Goal: Task Accomplishment & Management: Use online tool/utility

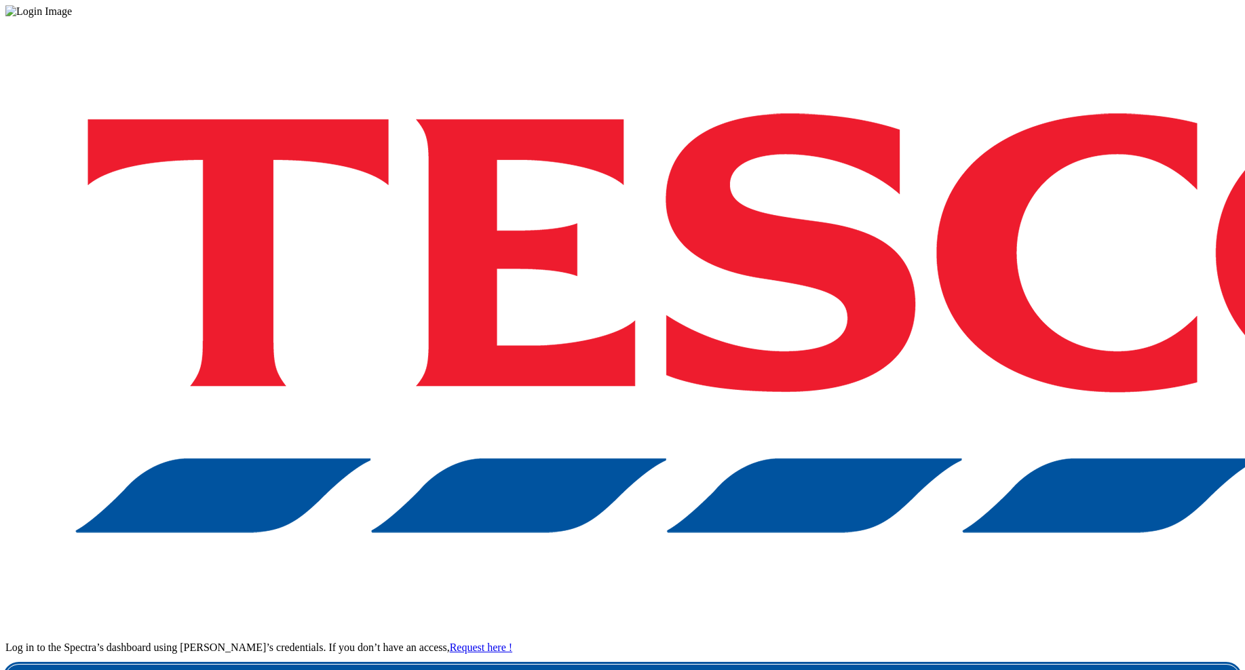
click at [920, 665] on link "Login" at bounding box center [622, 678] width 1234 height 27
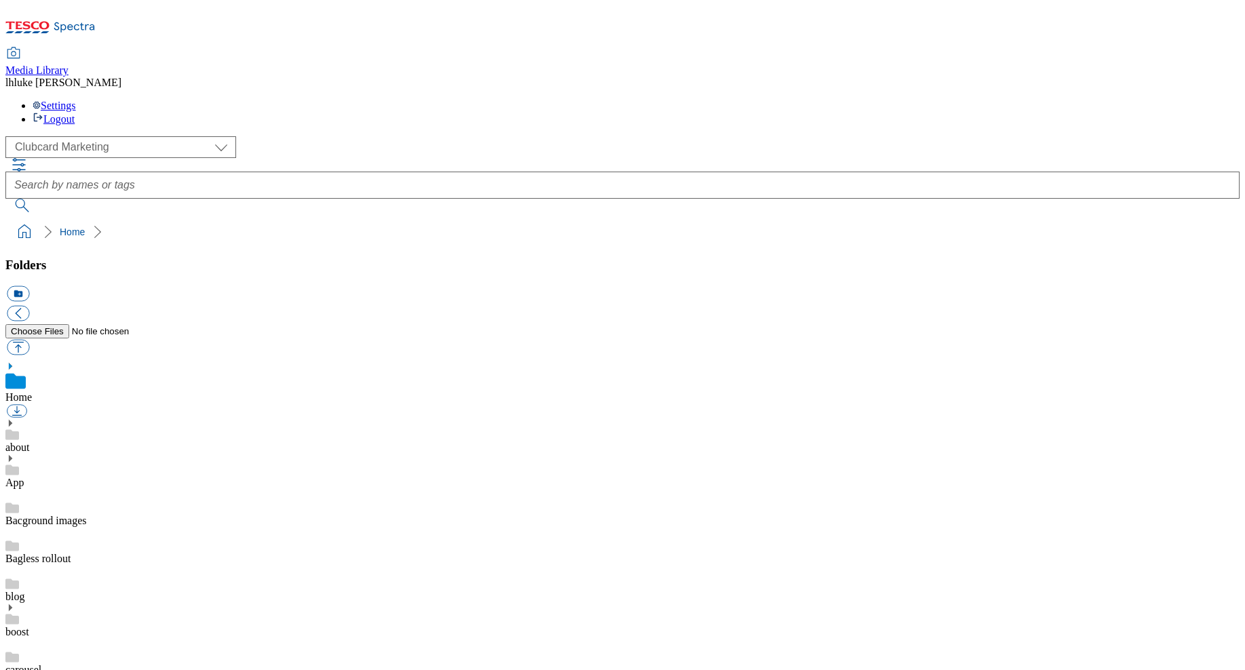
scroll to position [1, 0]
select select "flare-homepage"
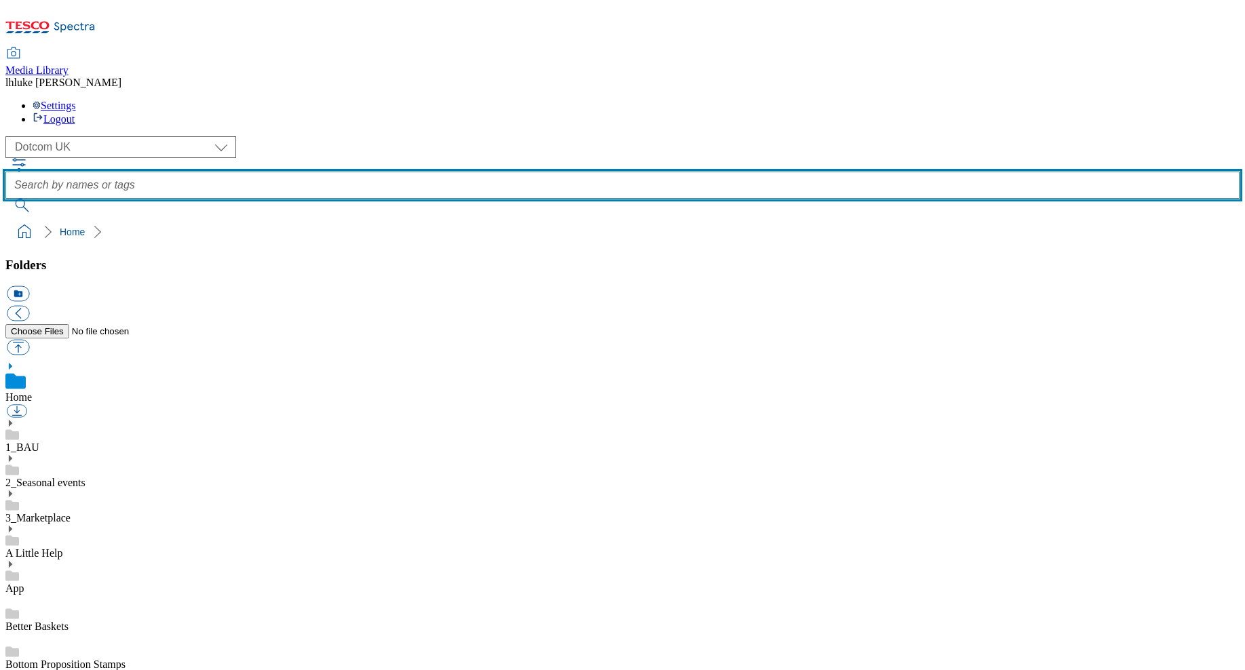
click at [519, 172] on input "text" at bounding box center [622, 185] width 1234 height 27
type input "ovo"
click at [41, 199] on button "submit" at bounding box center [22, 206] width 35 height 14
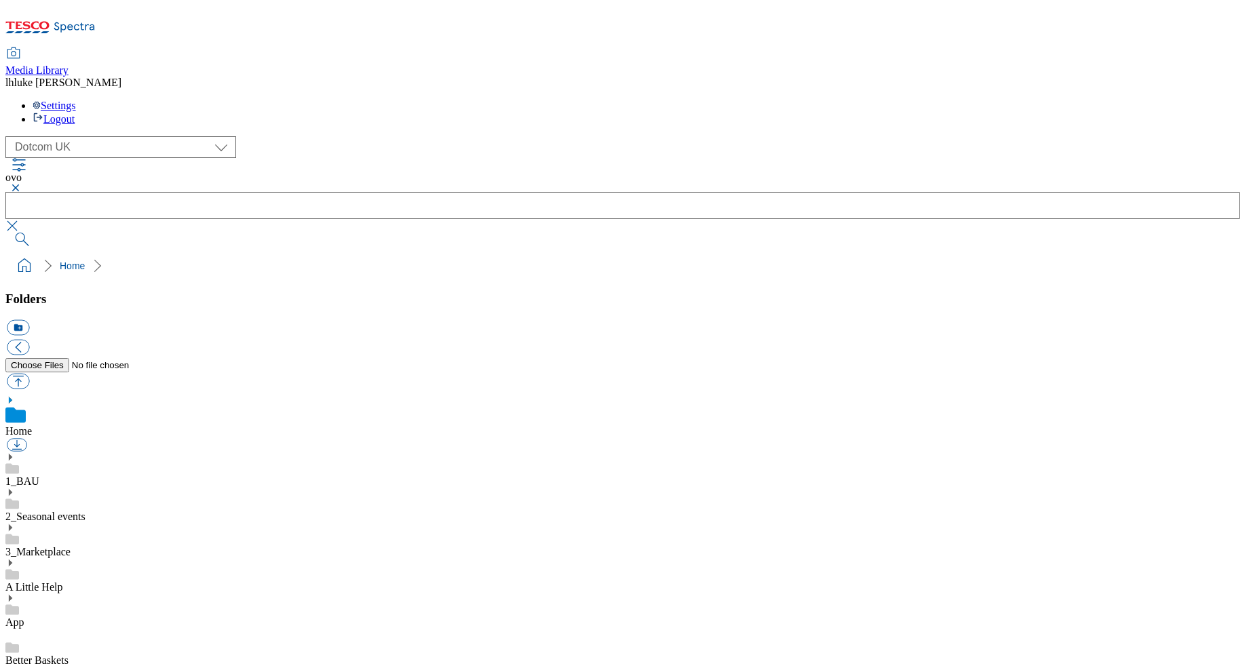
click at [22, 184] on button "button" at bounding box center [13, 188] width 16 height 8
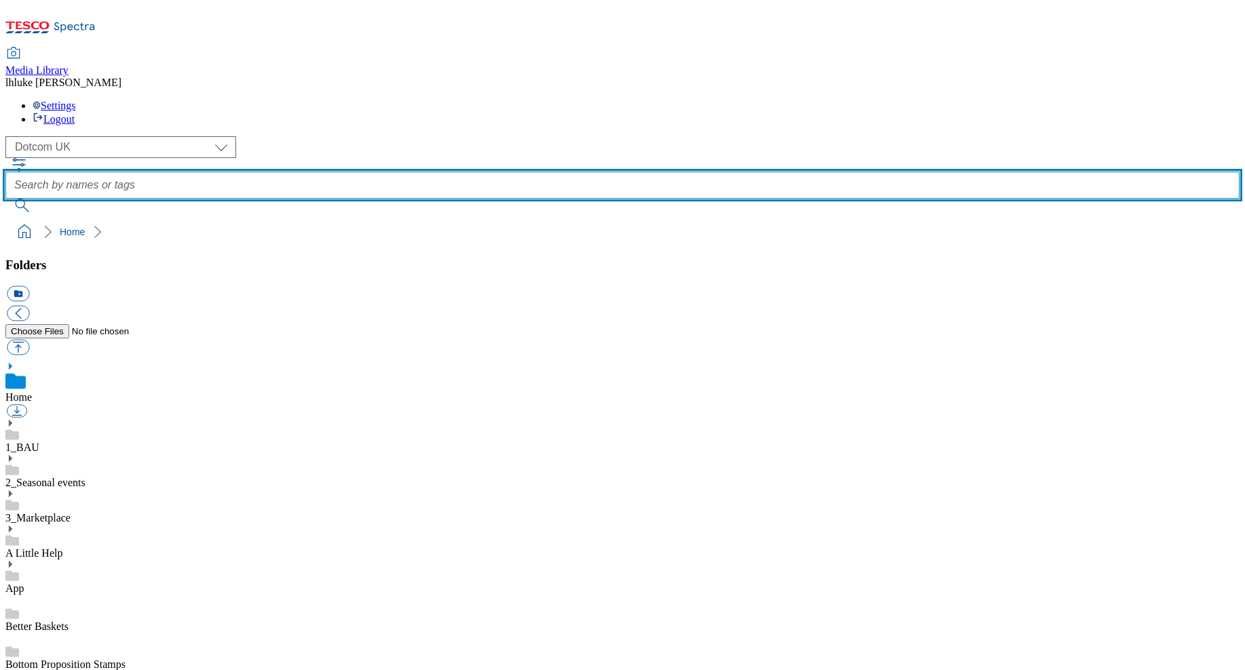
click at [475, 172] on input "text" at bounding box center [622, 185] width 1234 height 27
type input "ovo"
click at [41, 199] on button "submit" at bounding box center [22, 206] width 35 height 14
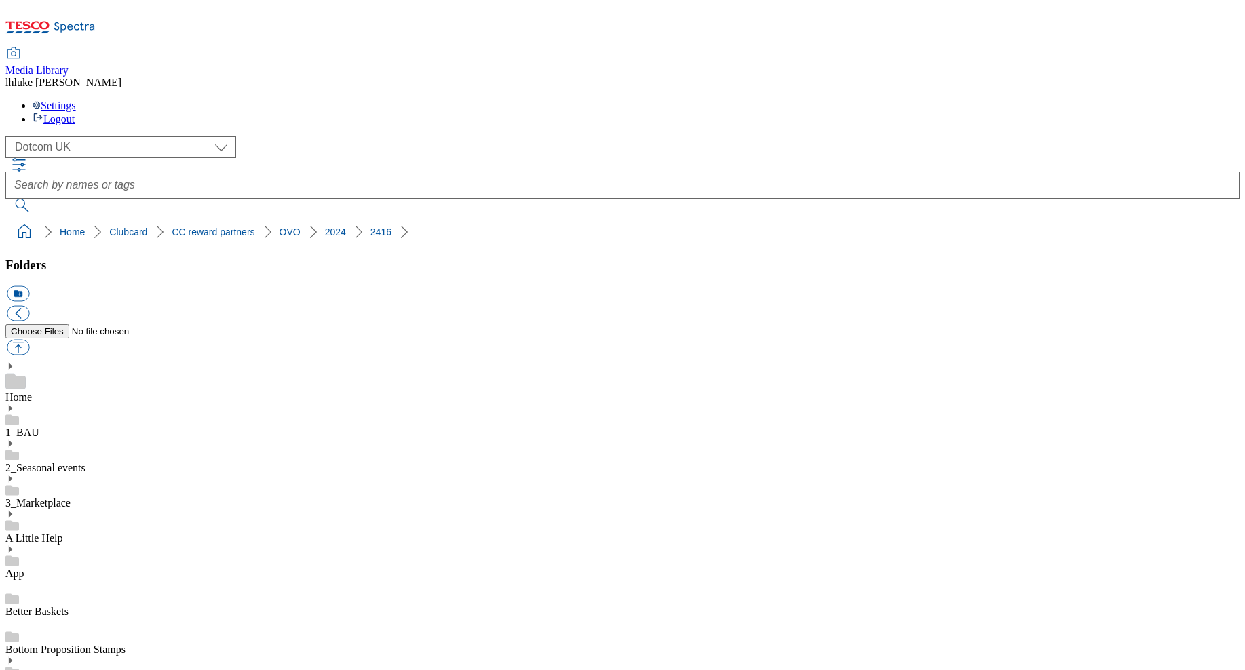
scroll to position [100, 0]
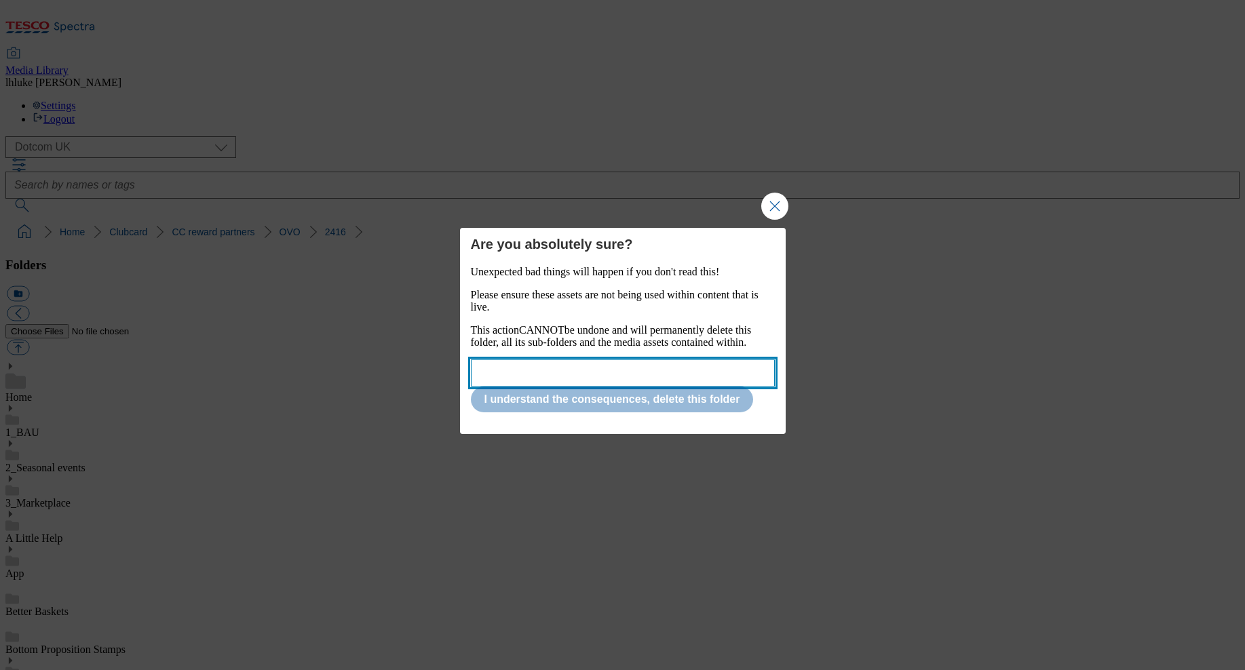
click at [550, 376] on input "Modal" at bounding box center [623, 372] width 304 height 27
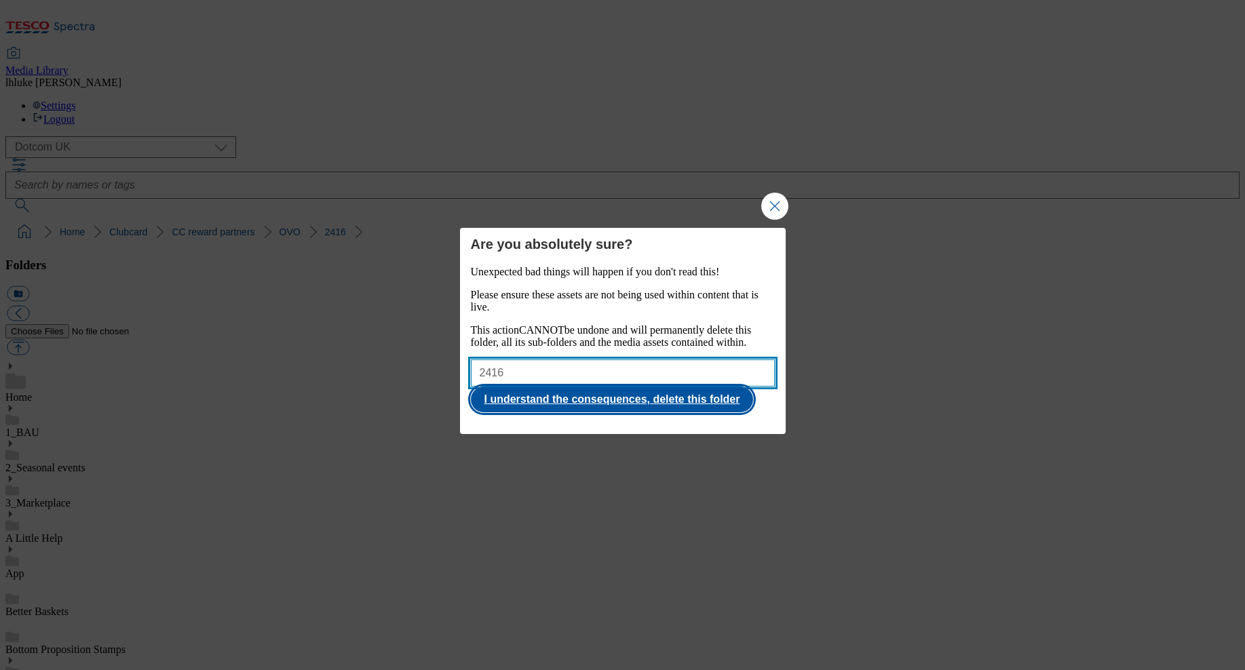
type input "2416"
click at [615, 411] on button "I understand the consequences, delete this folder" at bounding box center [612, 400] width 283 height 26
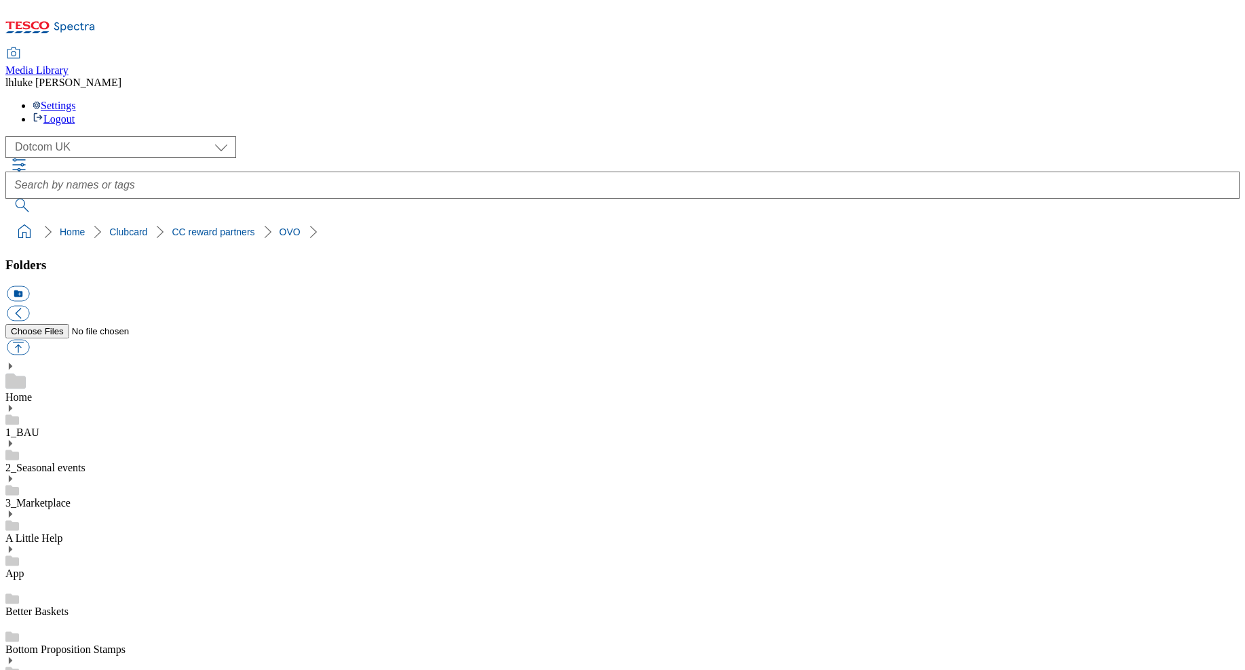
click at [29, 286] on button "icon_new_folder" at bounding box center [18, 294] width 22 height 16
type input "2025"
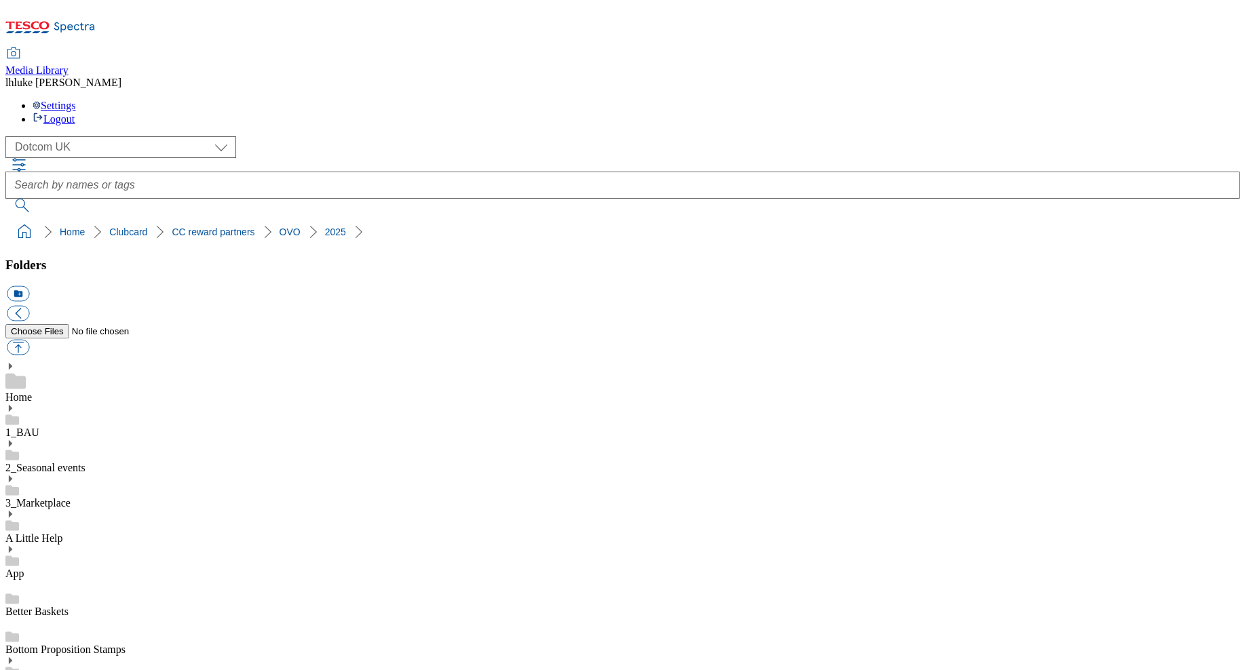
click at [29, 286] on button "icon_new_folder" at bounding box center [18, 294] width 22 height 16
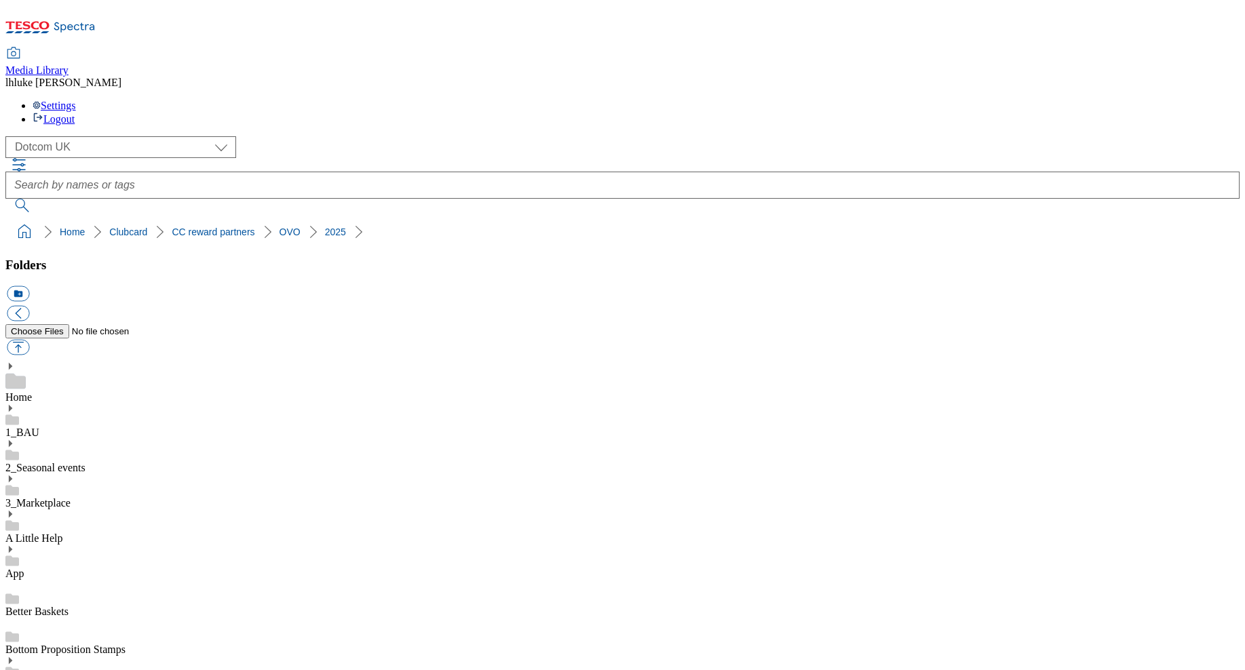
type input "2528"
click at [29, 340] on button "button" at bounding box center [18, 348] width 22 height 16
type input "C:\fakepath\HERO-banner-OVOPartner.jpg"
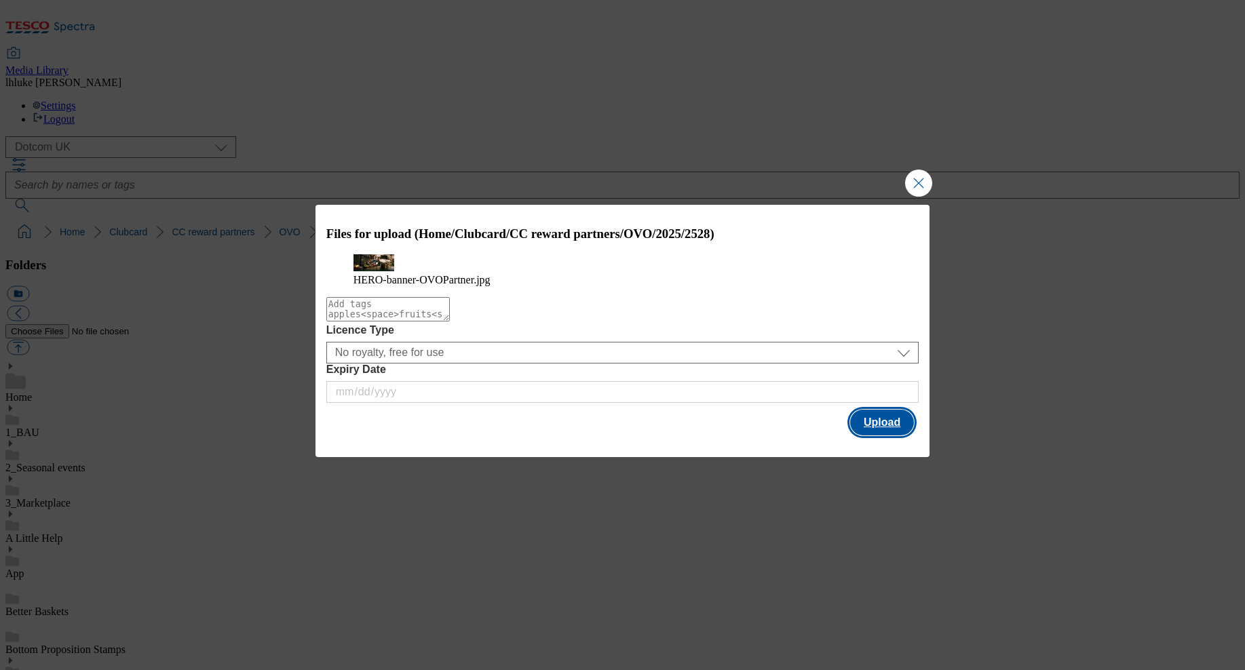
click at [895, 435] on button "Upload" at bounding box center [882, 423] width 64 height 26
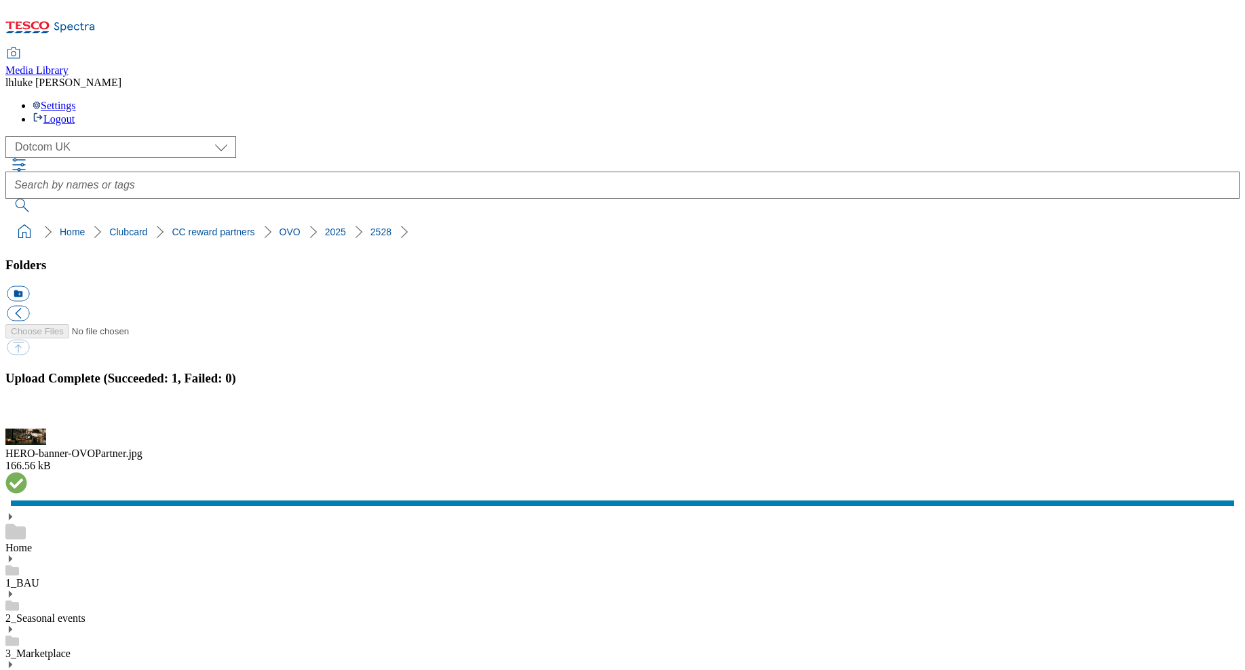
drag, startPoint x: 1229, startPoint y: 384, endPoint x: 1198, endPoint y: 393, distance: 32.4
click at [27, 414] on button "button" at bounding box center [17, 420] width 20 height 13
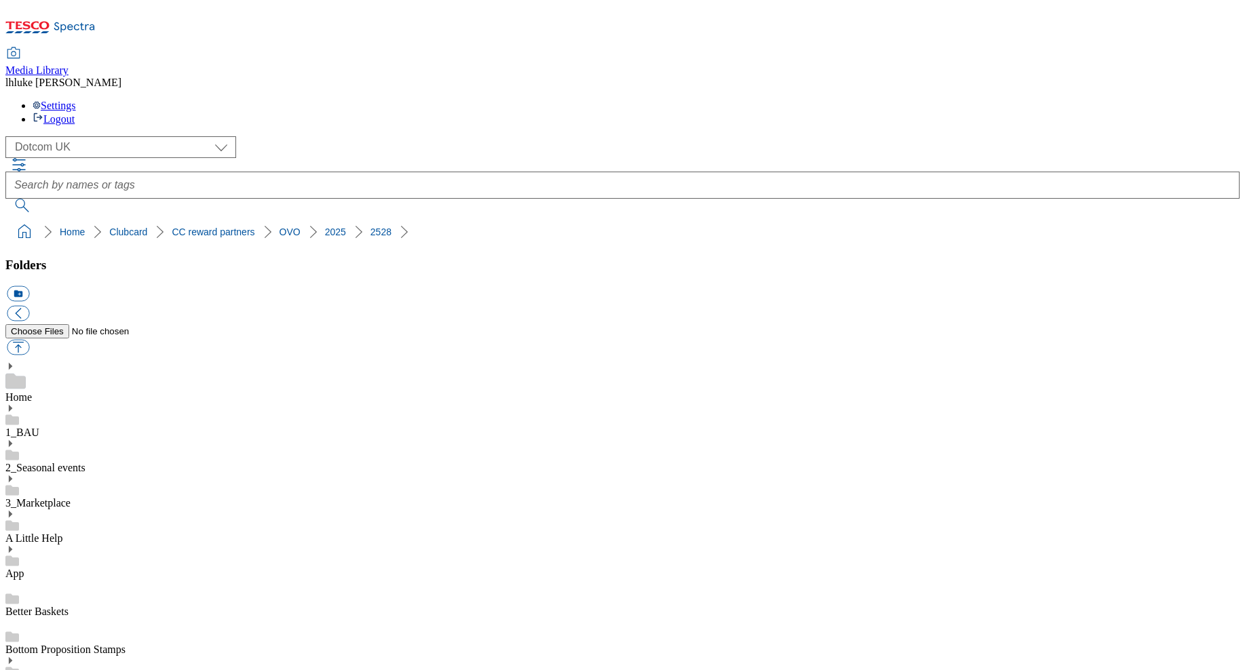
click at [29, 340] on button "button" at bounding box center [18, 348] width 22 height 16
type input "C:\fakepath\OVO-logo.png"
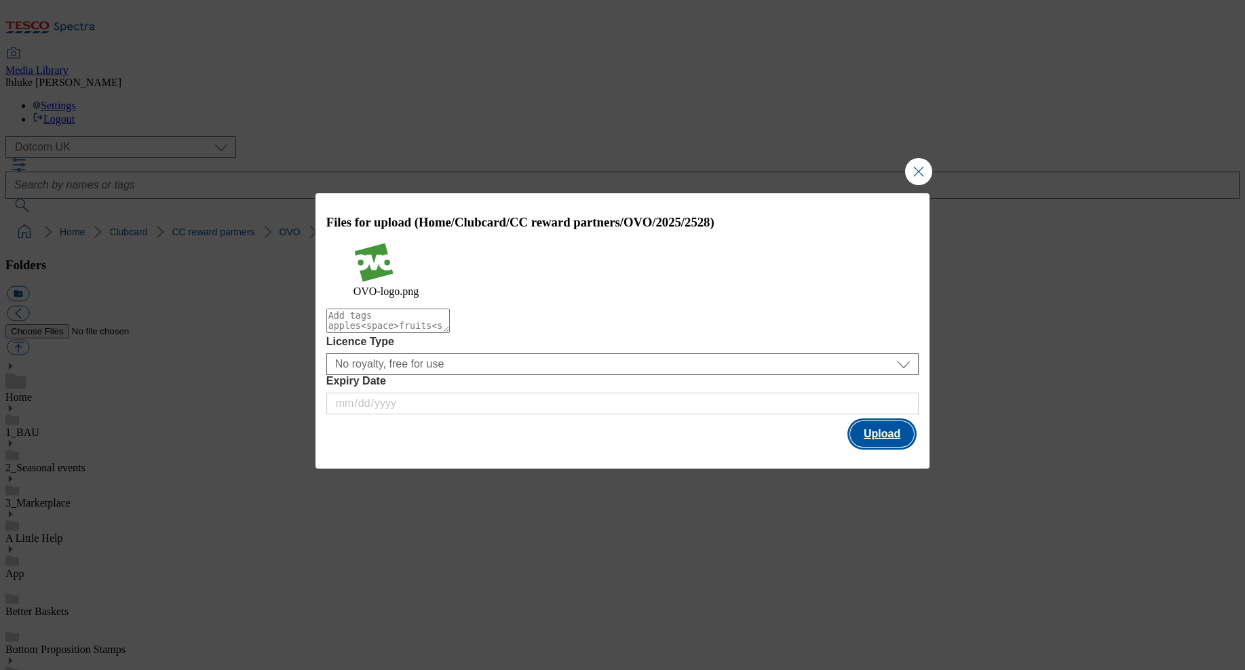
click at [900, 434] on button "Upload" at bounding box center [882, 434] width 64 height 26
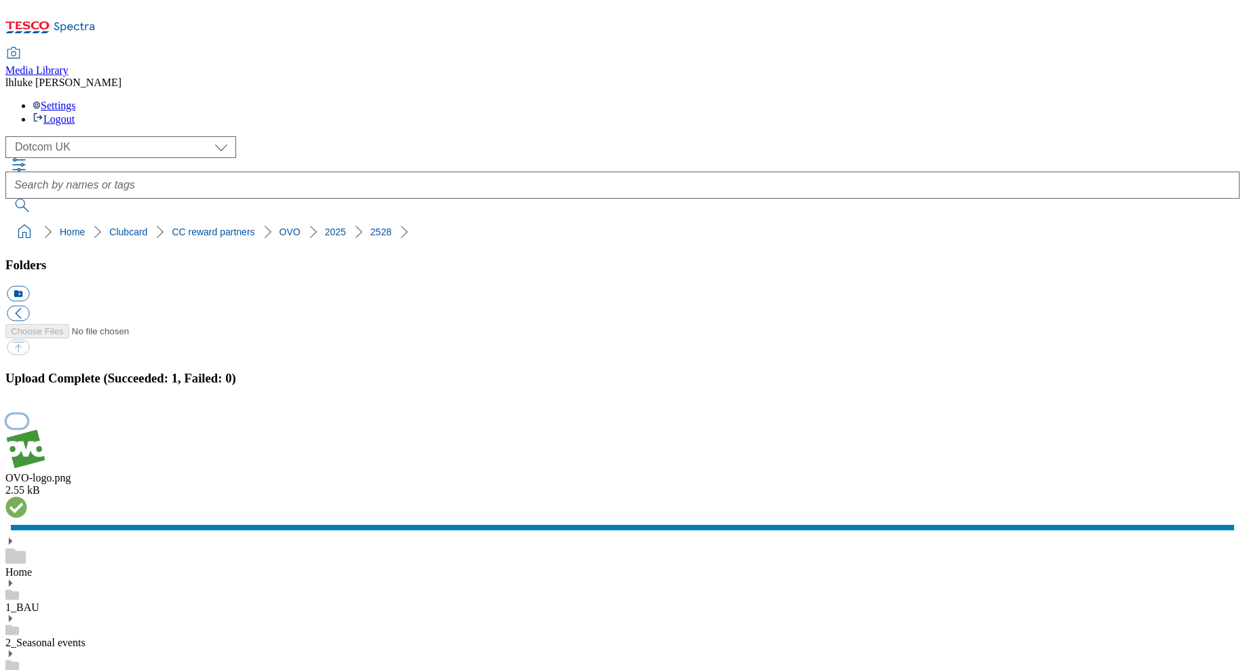
click at [27, 414] on button "button" at bounding box center [17, 420] width 20 height 13
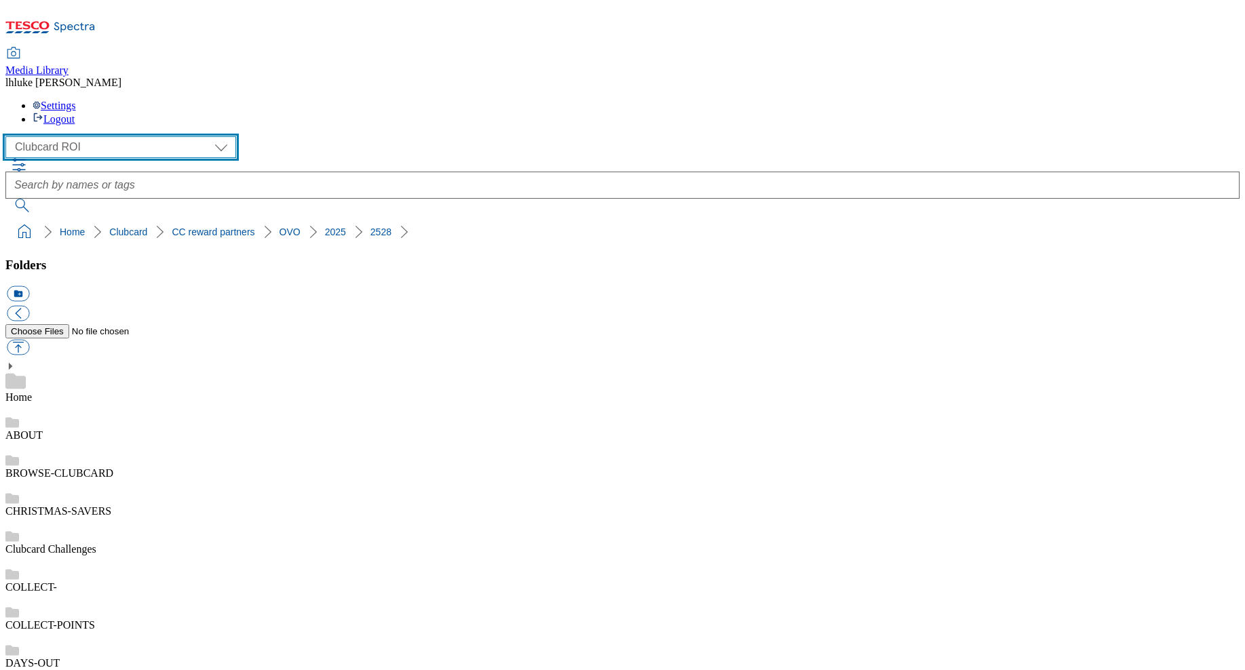
select select "flare-clubcard-mktg"
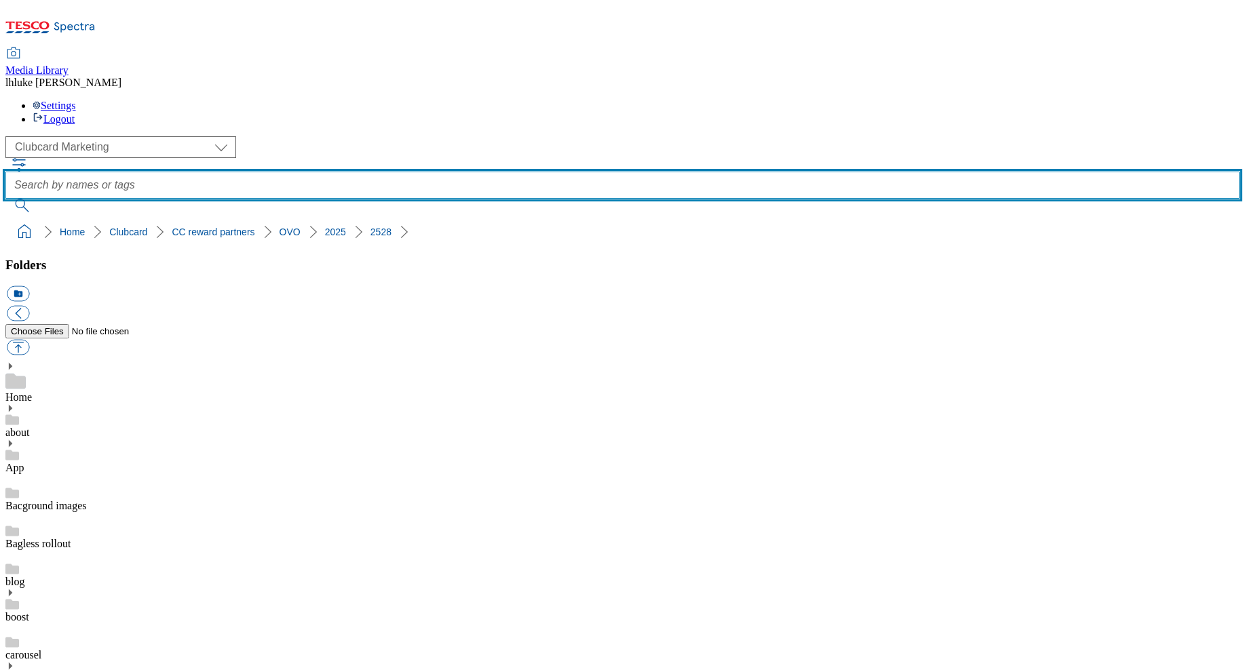
click at [563, 172] on input "text" at bounding box center [622, 185] width 1234 height 27
type input "inter"
click at [41, 199] on button "submit" at bounding box center [22, 206] width 35 height 14
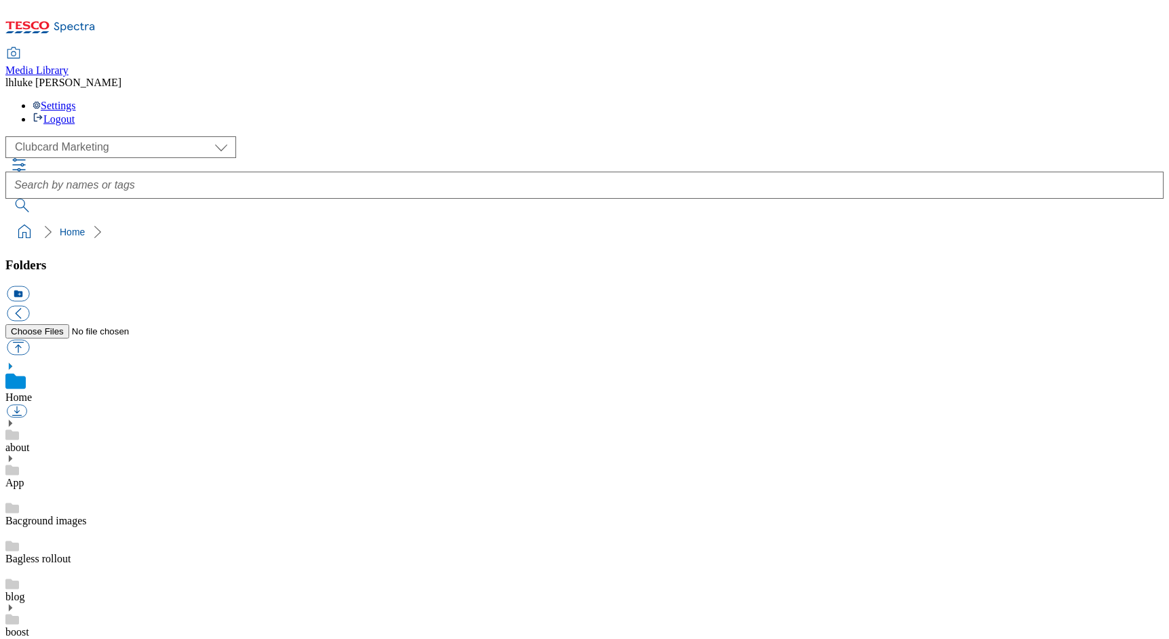
scroll to position [9, 0]
